Goal: Task Accomplishment & Management: Use online tool/utility

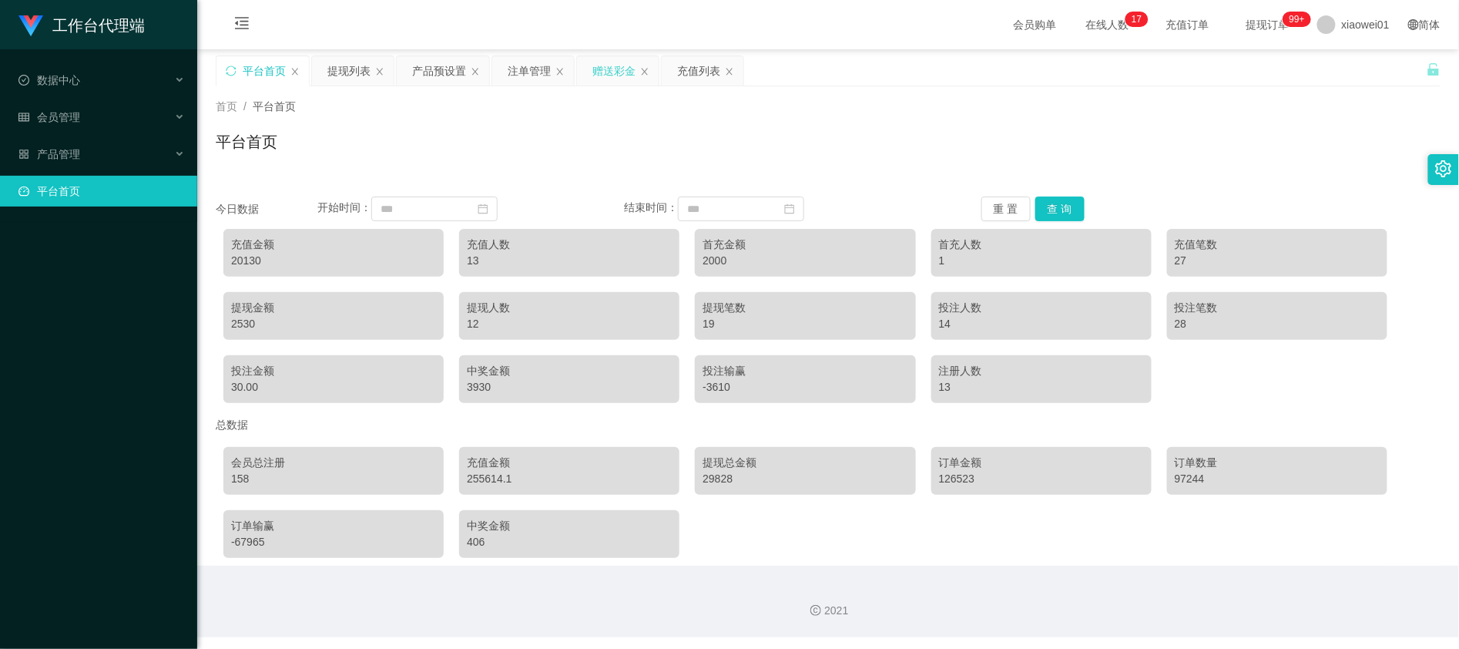
click at [641, 75] on div "赠送彩金" at bounding box center [618, 70] width 82 height 29
click at [602, 66] on div "赠送彩金" at bounding box center [613, 70] width 43 height 29
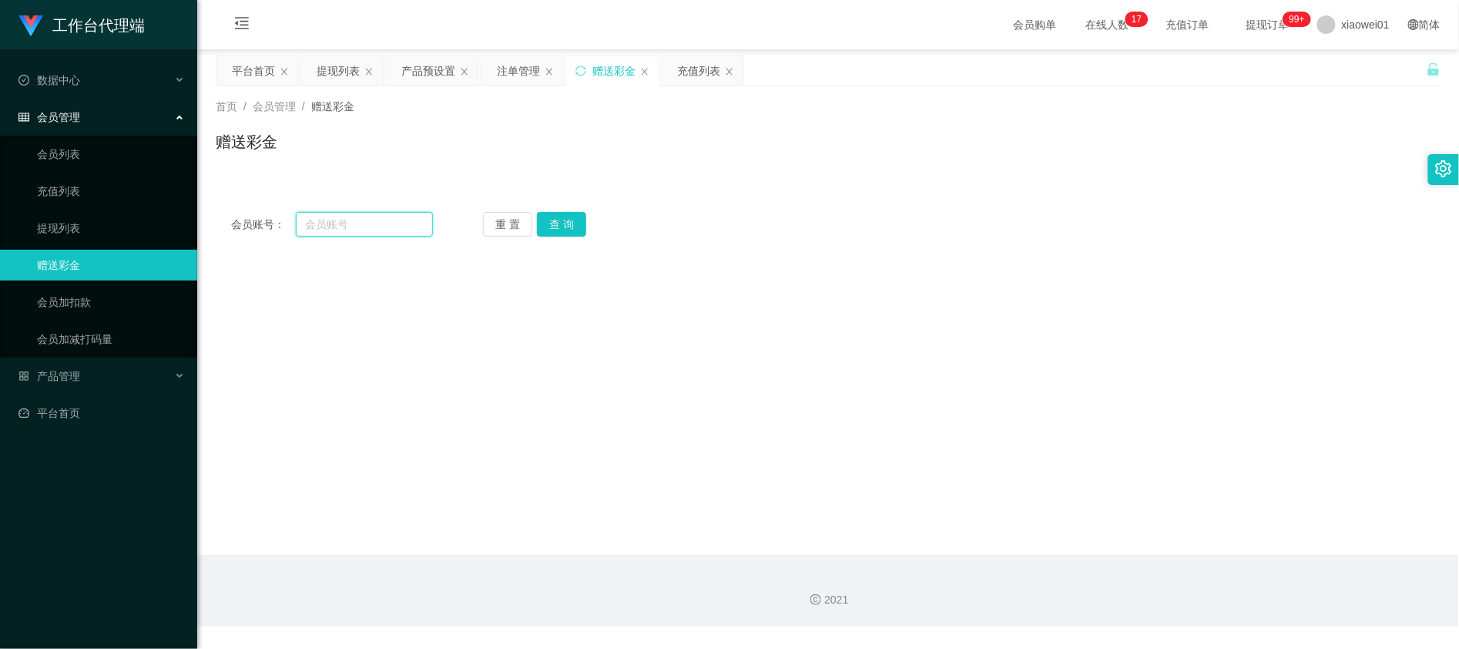
drag, startPoint x: 388, startPoint y: 232, endPoint x: 397, endPoint y: 243, distance: 14.8
click at [388, 232] on input "text" at bounding box center [364, 224] width 137 height 25
paste input "ABC888999"
type input "ABC888999"
click at [562, 219] on button "查 询" at bounding box center [561, 224] width 49 height 25
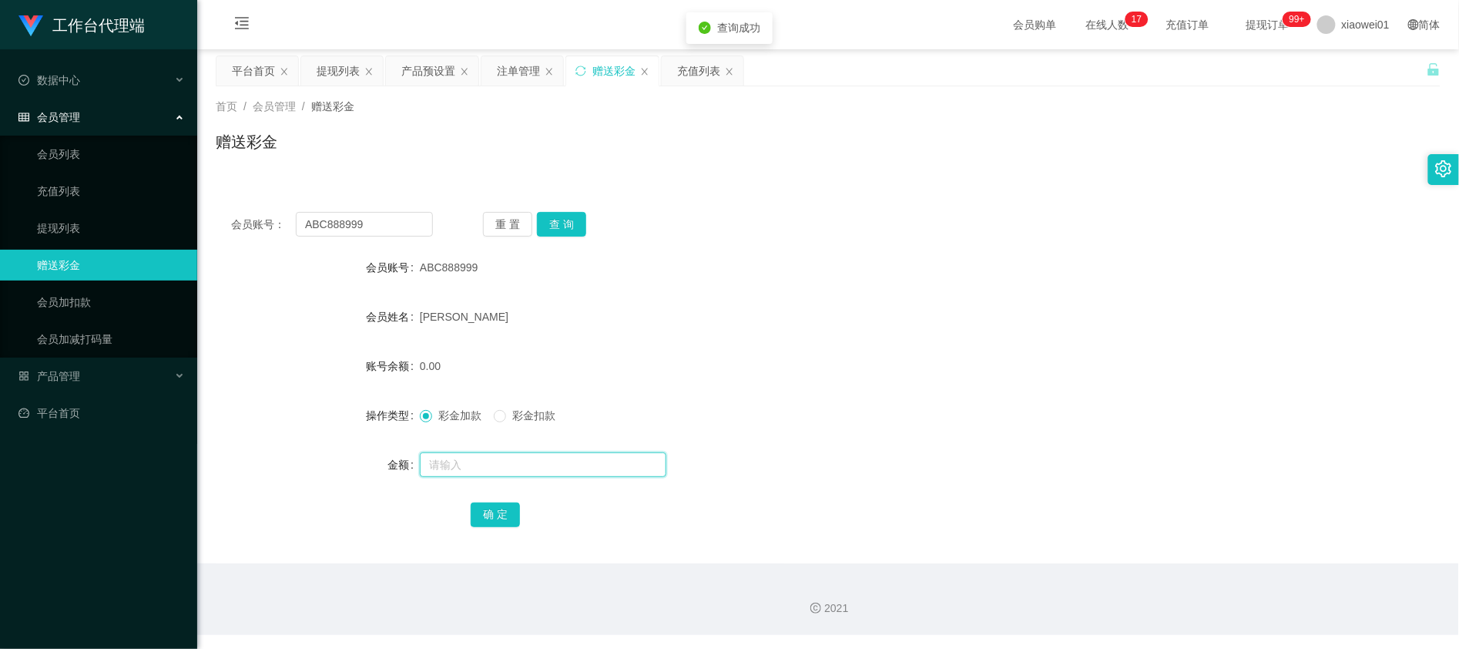
click at [488, 468] on input "text" at bounding box center [543, 464] width 246 height 25
type input "100"
click at [518, 511] on button "确 定" at bounding box center [495, 514] width 49 height 25
click at [839, 394] on form "会员账号 ABC888999 会员姓名 [PERSON_NAME] 账号余额 100.00 操作类型 彩金加款 彩金扣款 金额 确 定" at bounding box center [828, 390] width 1225 height 277
click at [238, 83] on div "平台首页" at bounding box center [253, 70] width 43 height 29
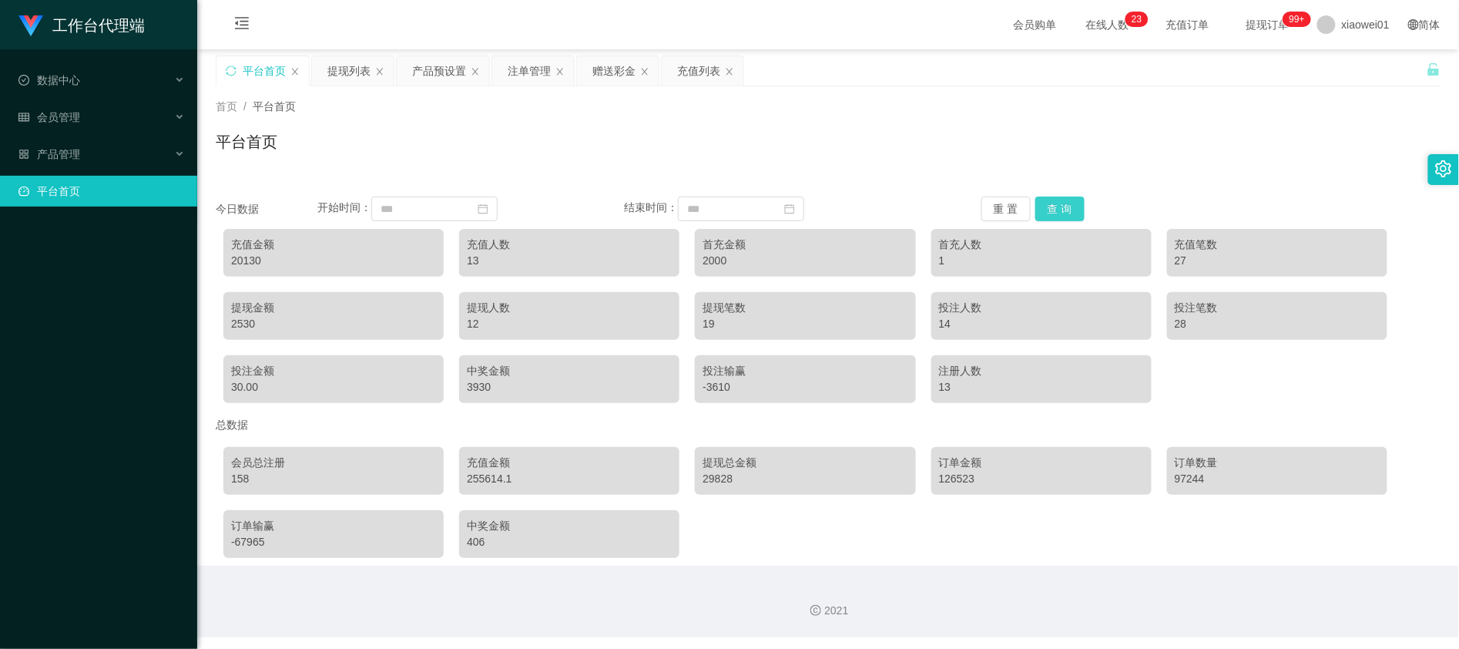
click at [1044, 198] on button "查 询" at bounding box center [1059, 208] width 49 height 25
click at [244, 265] on div "20130" at bounding box center [333, 261] width 205 height 16
copy div "20130"
